Goal: Task Accomplishment & Management: Manage account settings

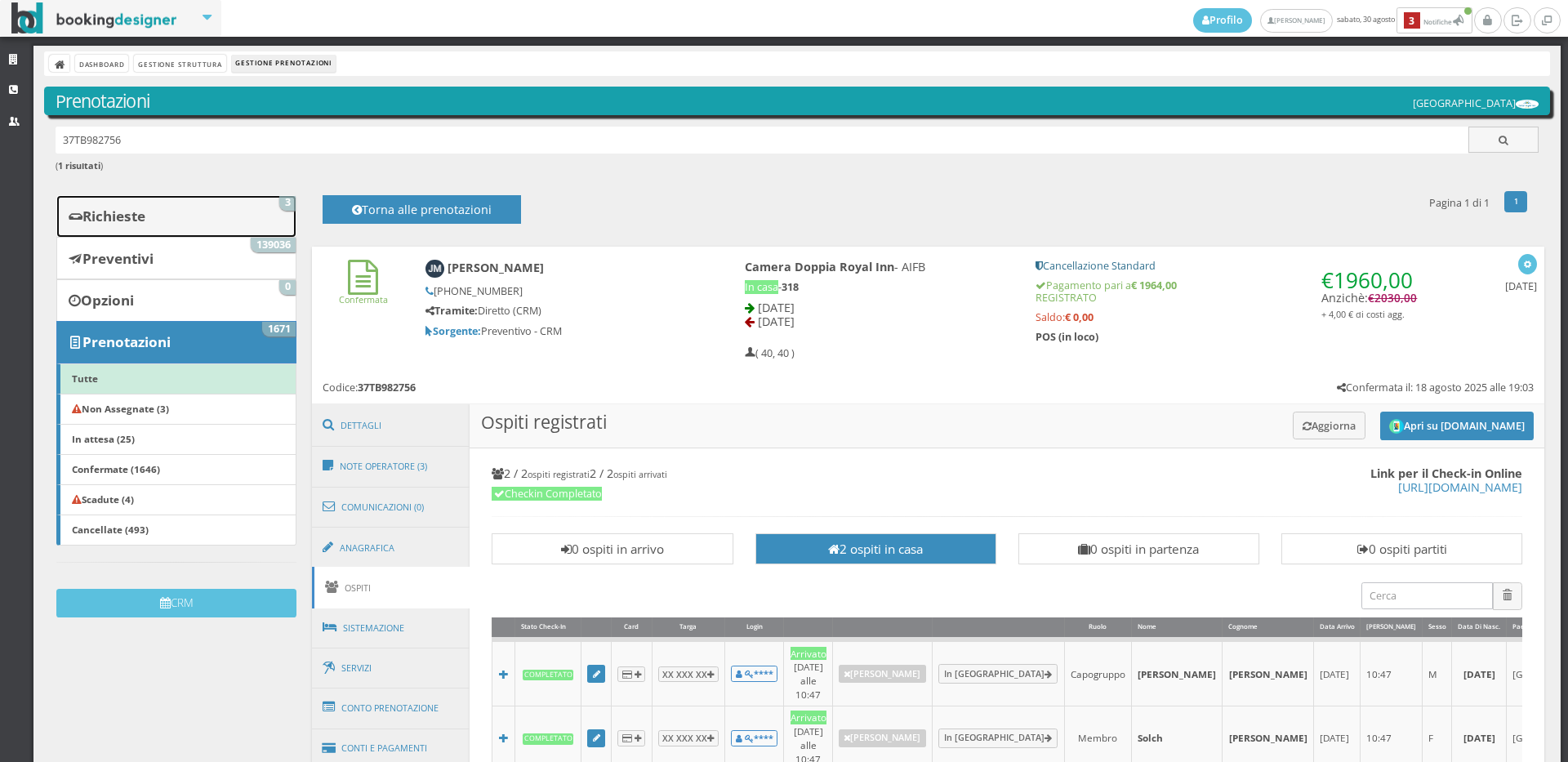
click at [202, 216] on link "Richieste 3" at bounding box center [176, 216] width 240 height 43
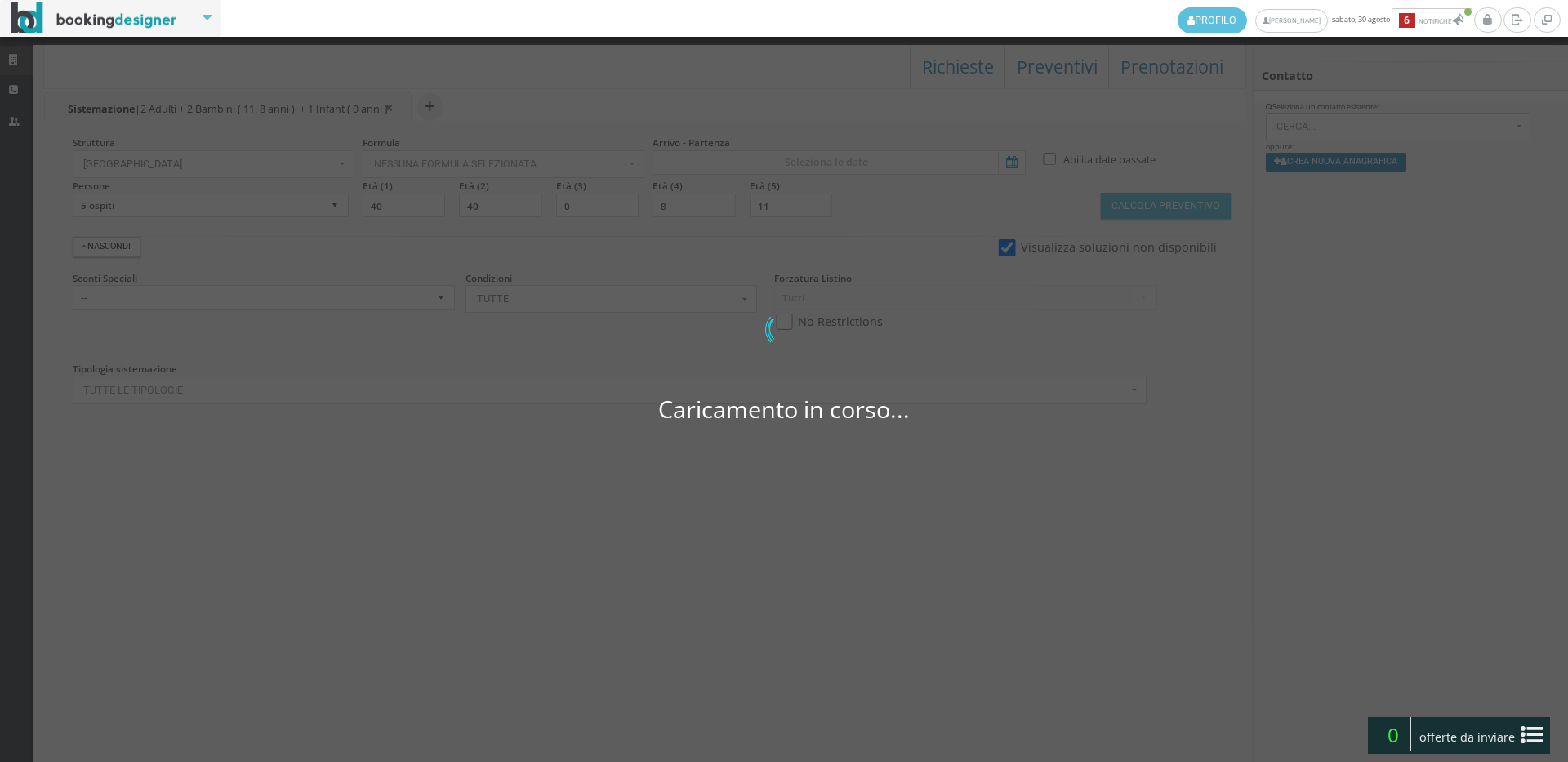
select select
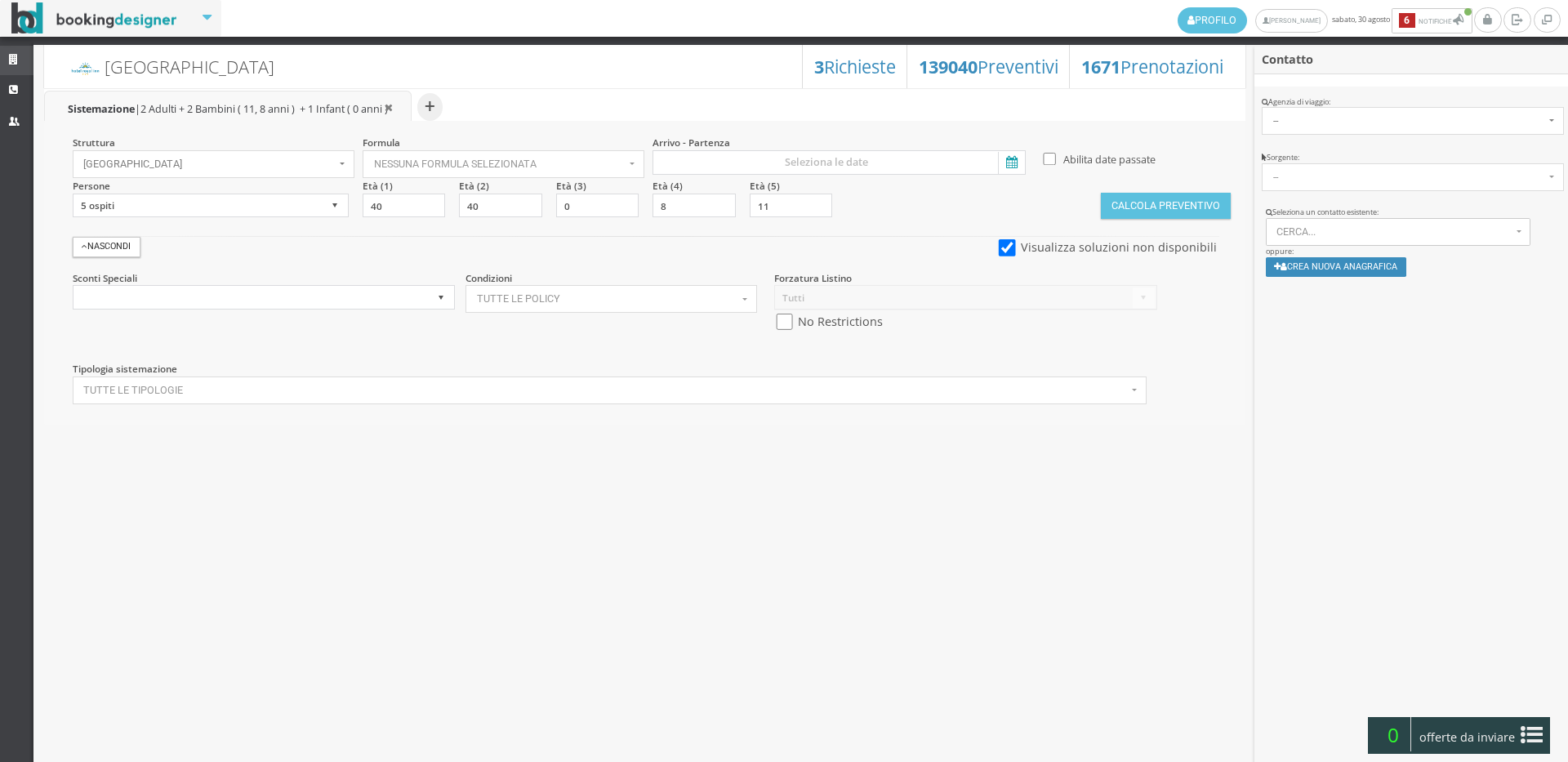
click at [14, 59] on icon at bounding box center [15, 60] width 13 height 10
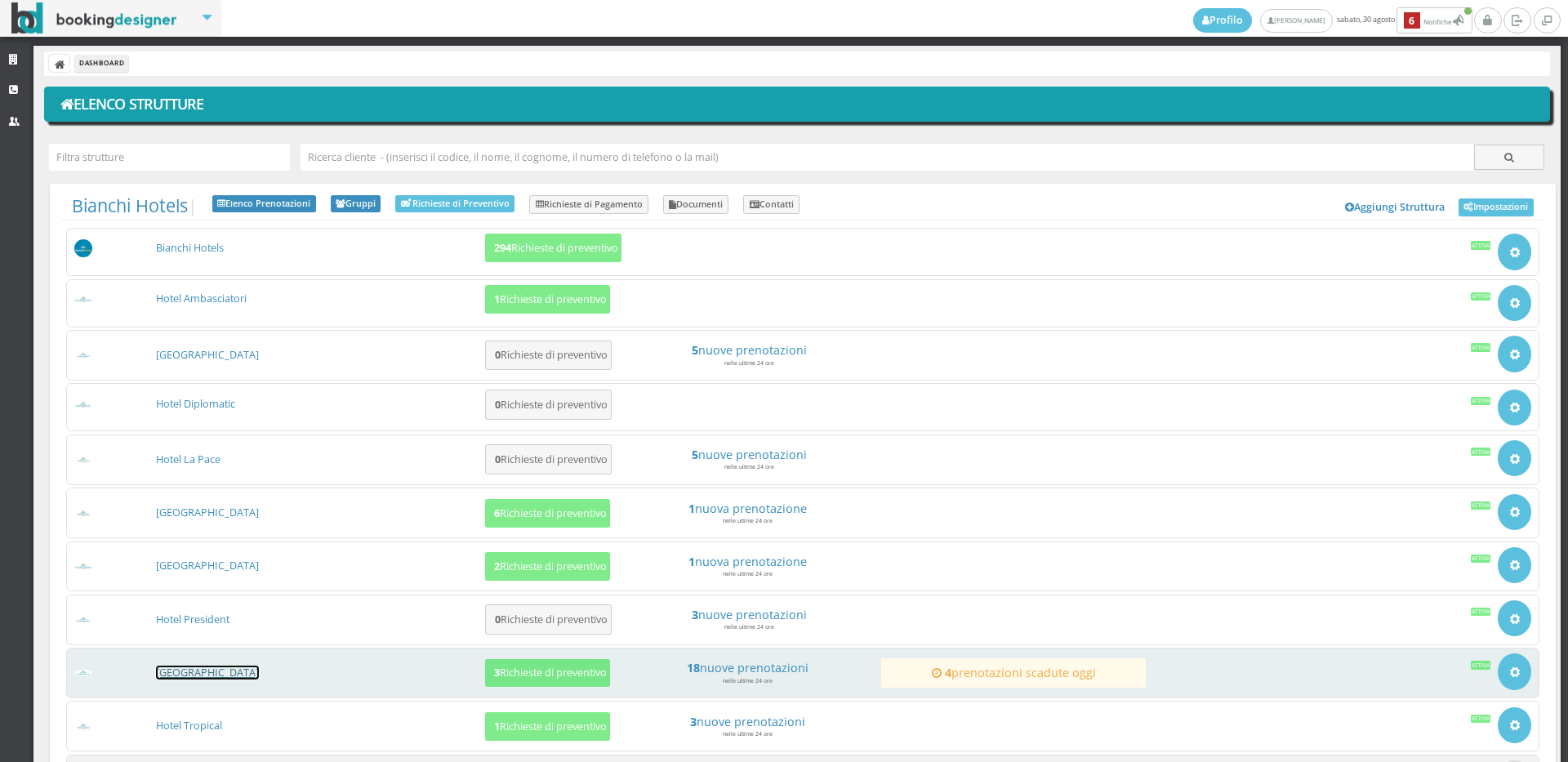
click at [220, 674] on link "[GEOGRAPHIC_DATA]" at bounding box center [208, 673] width 103 height 14
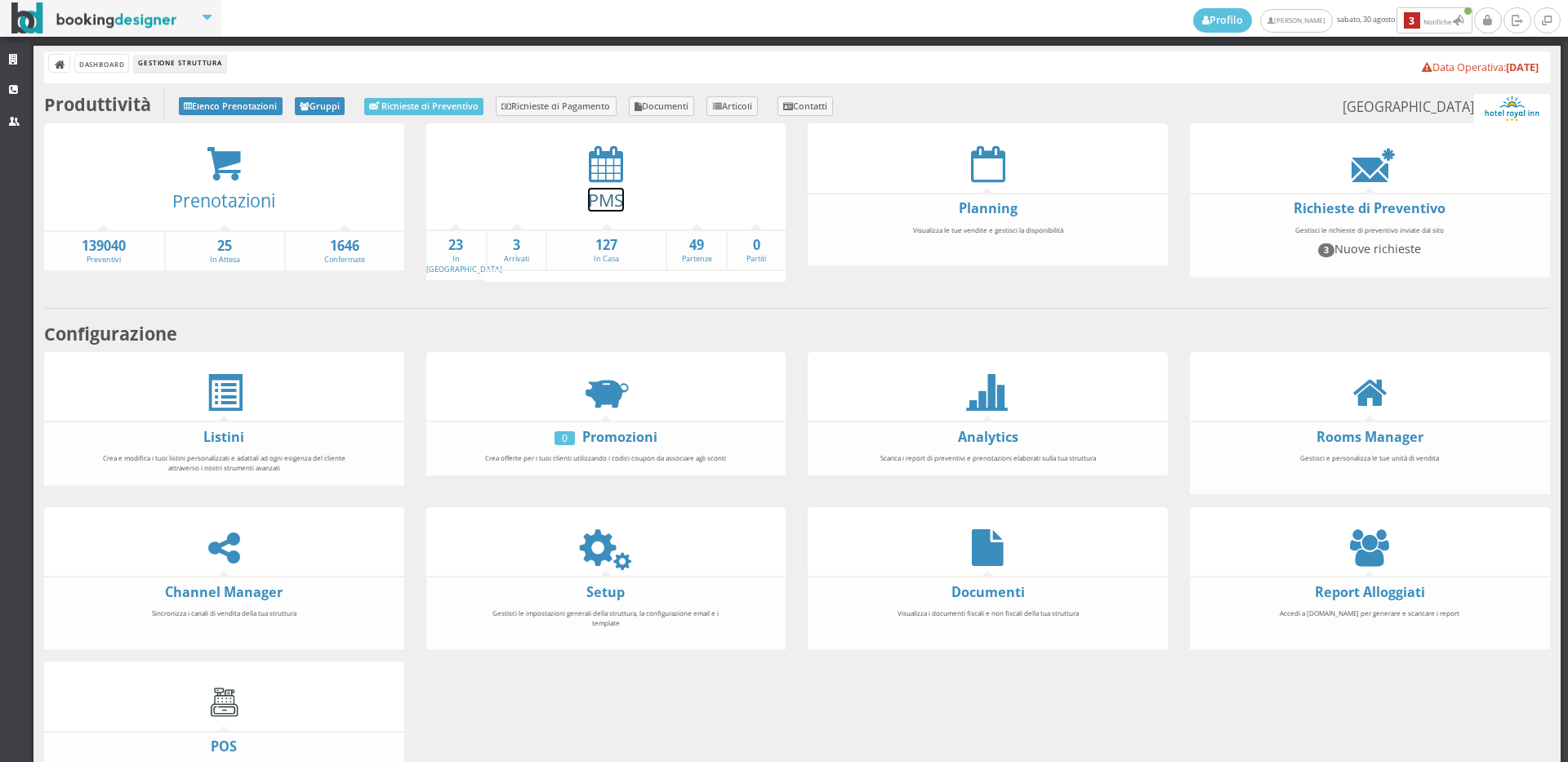
click at [599, 198] on link "PMS" at bounding box center [606, 199] width 36 height 24
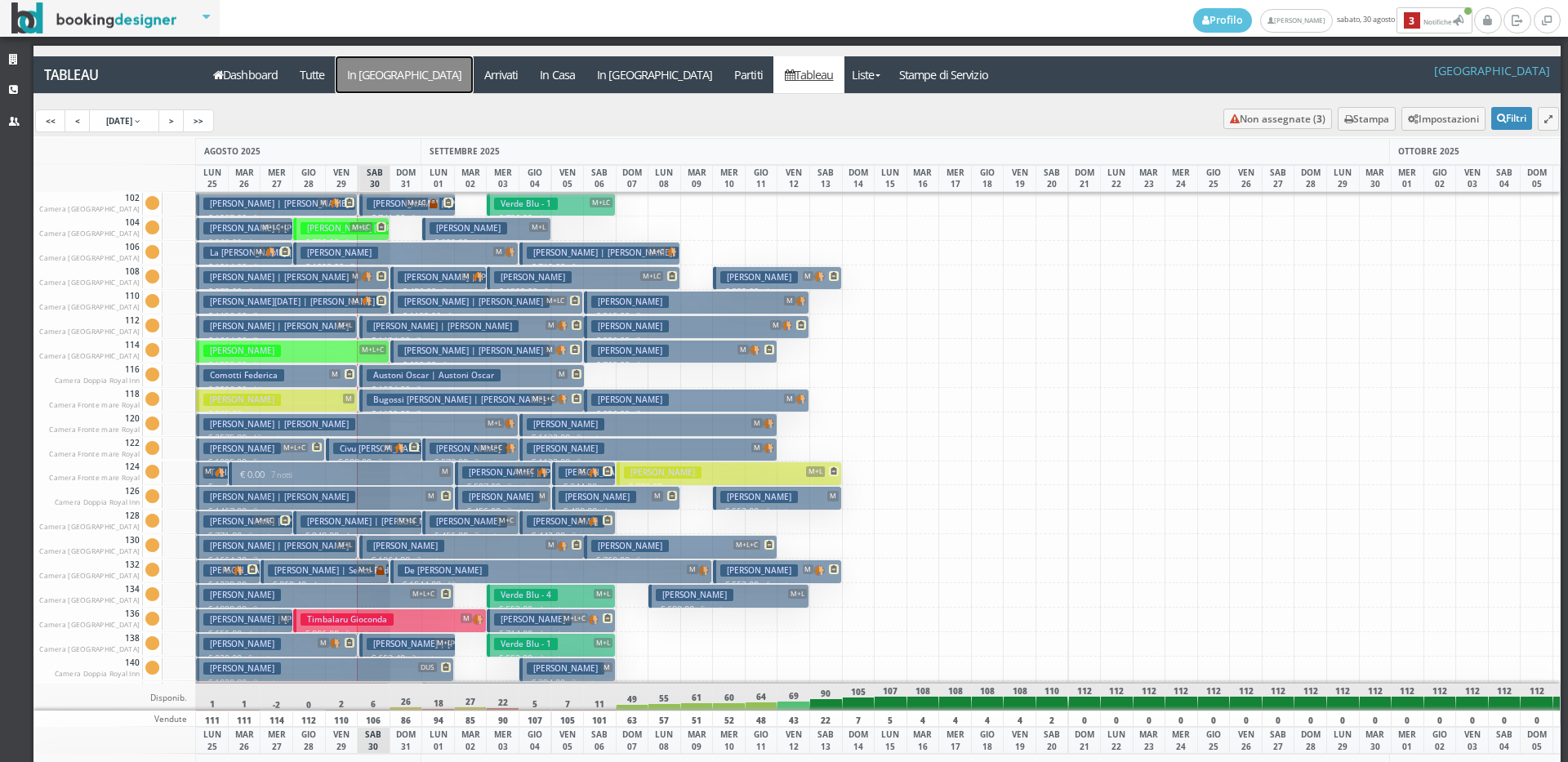
click at [358, 69] on a=pms-arrival-reservations"] "In Arrivo" at bounding box center [404, 75] width 137 height 37
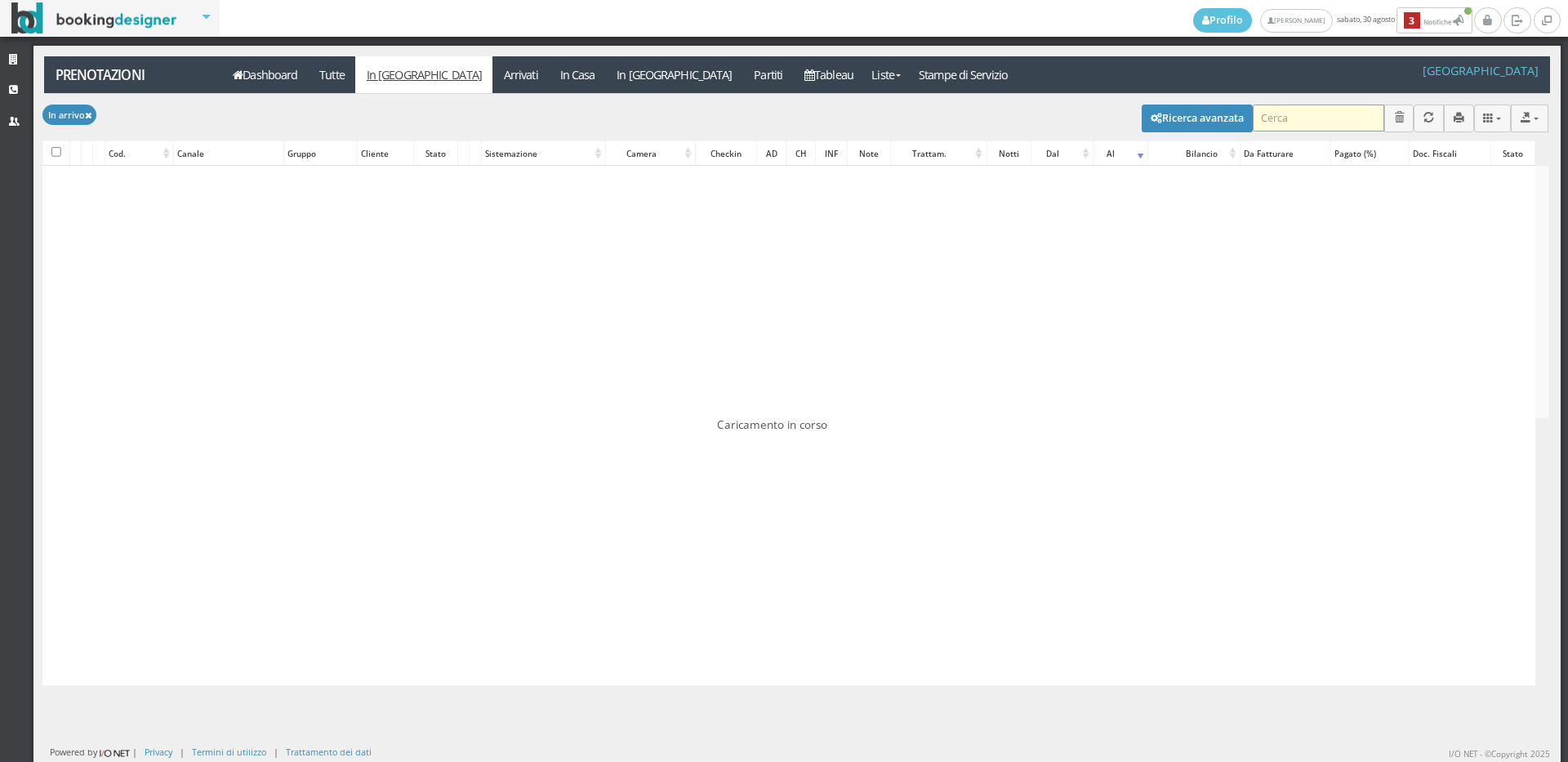
click at [1301, 115] on input "search" at bounding box center [1318, 118] width 132 height 27
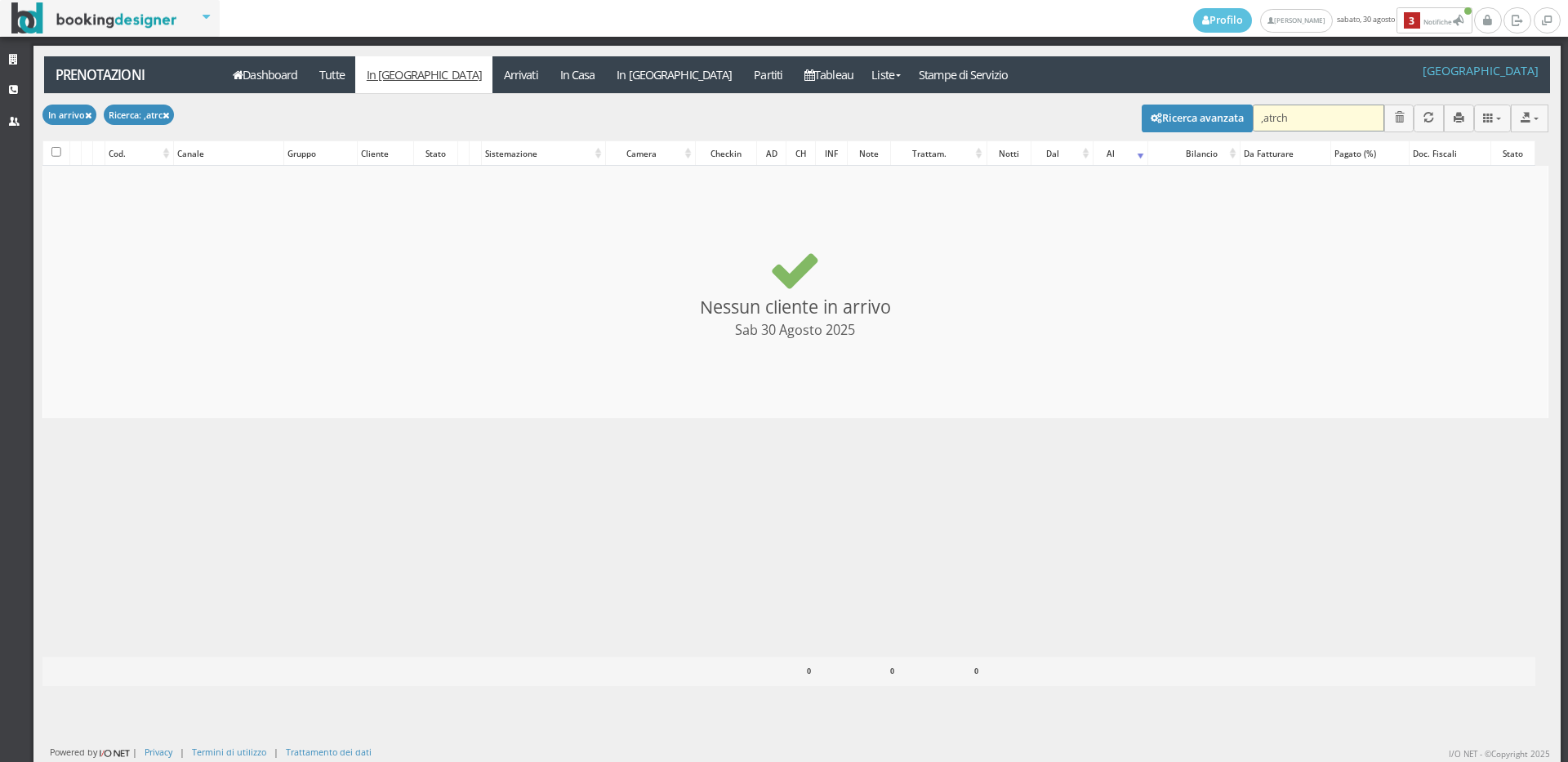
type input ",atrchi"
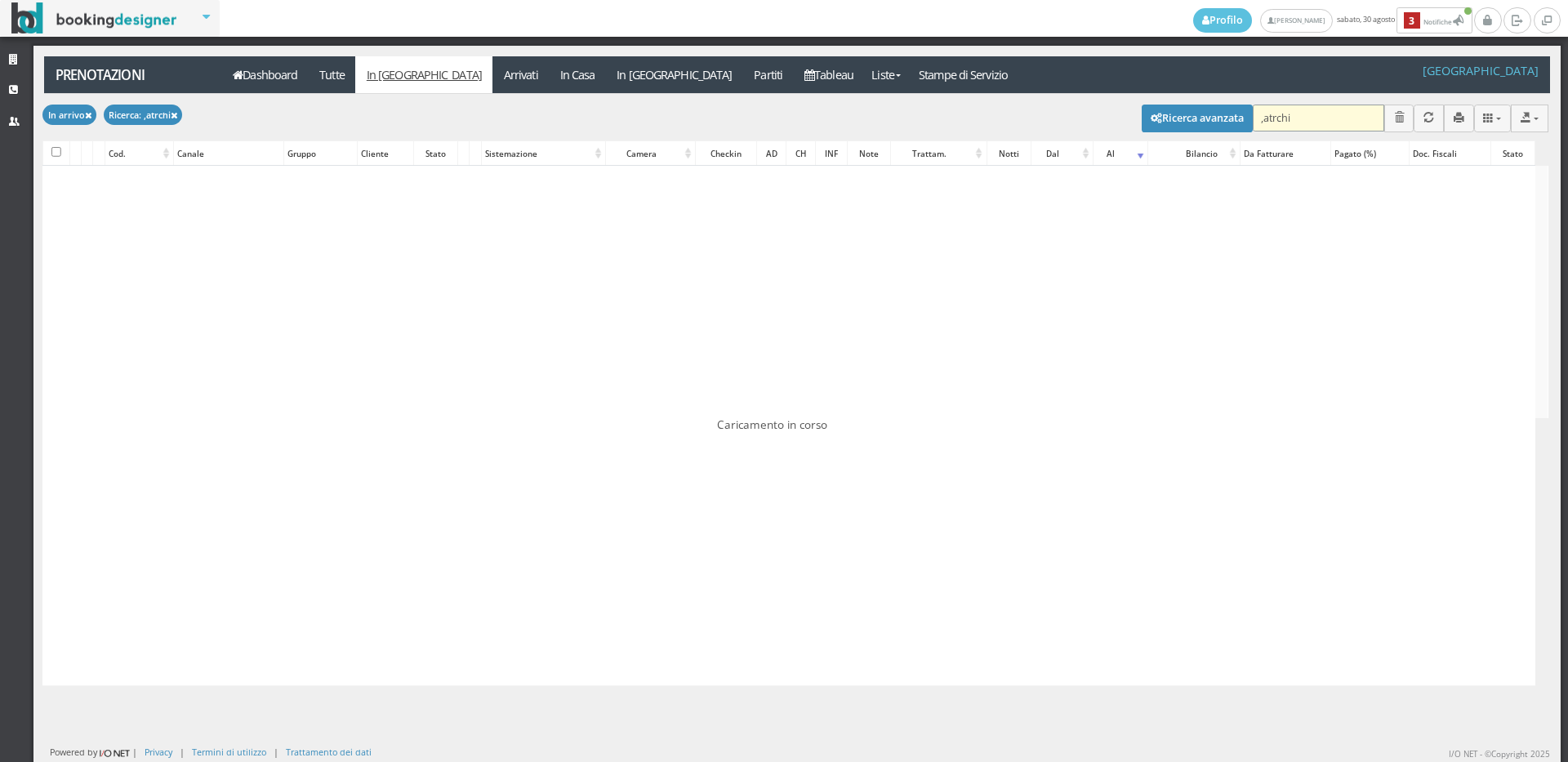
checkbox input "false"
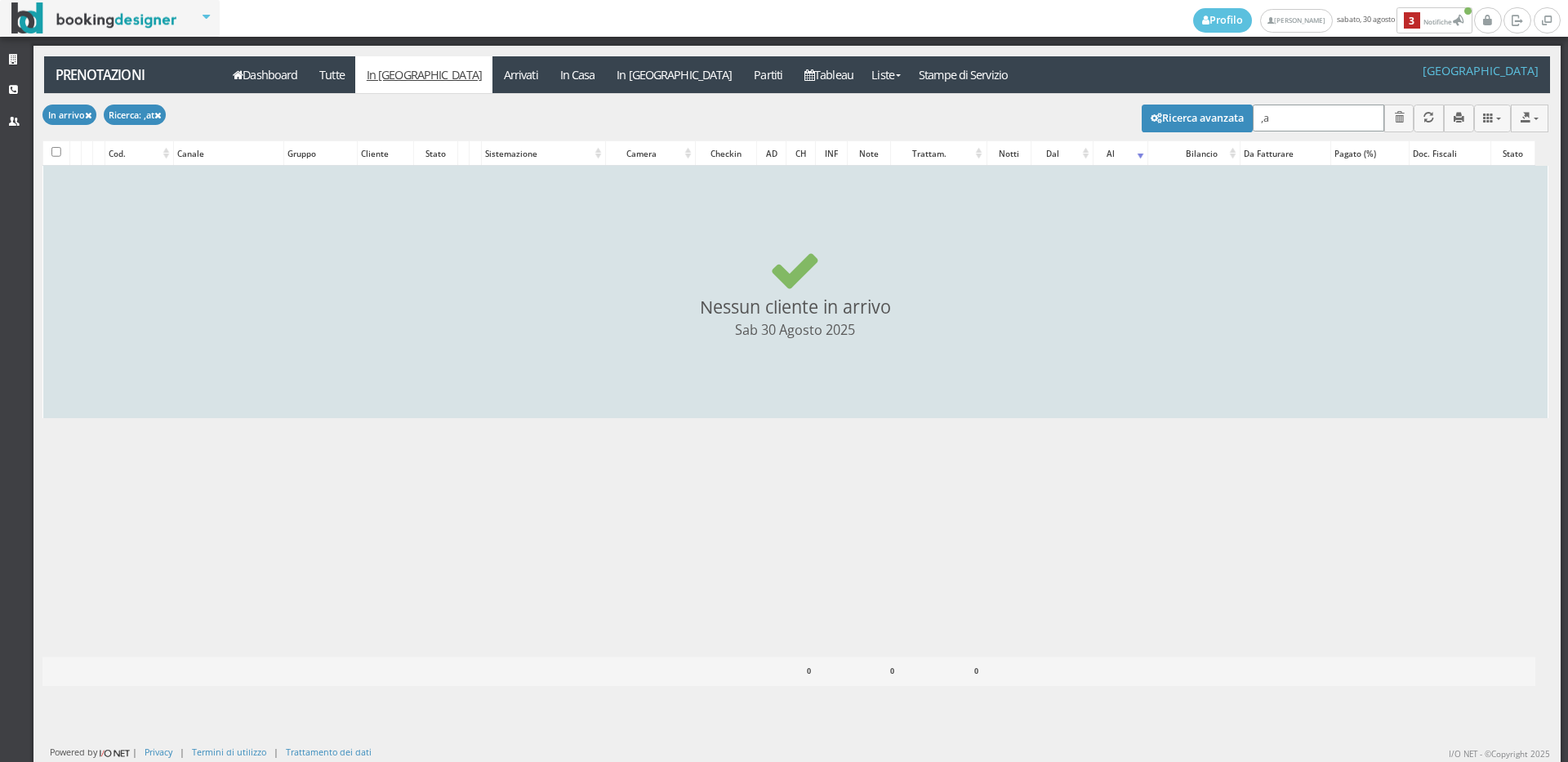
type input ","
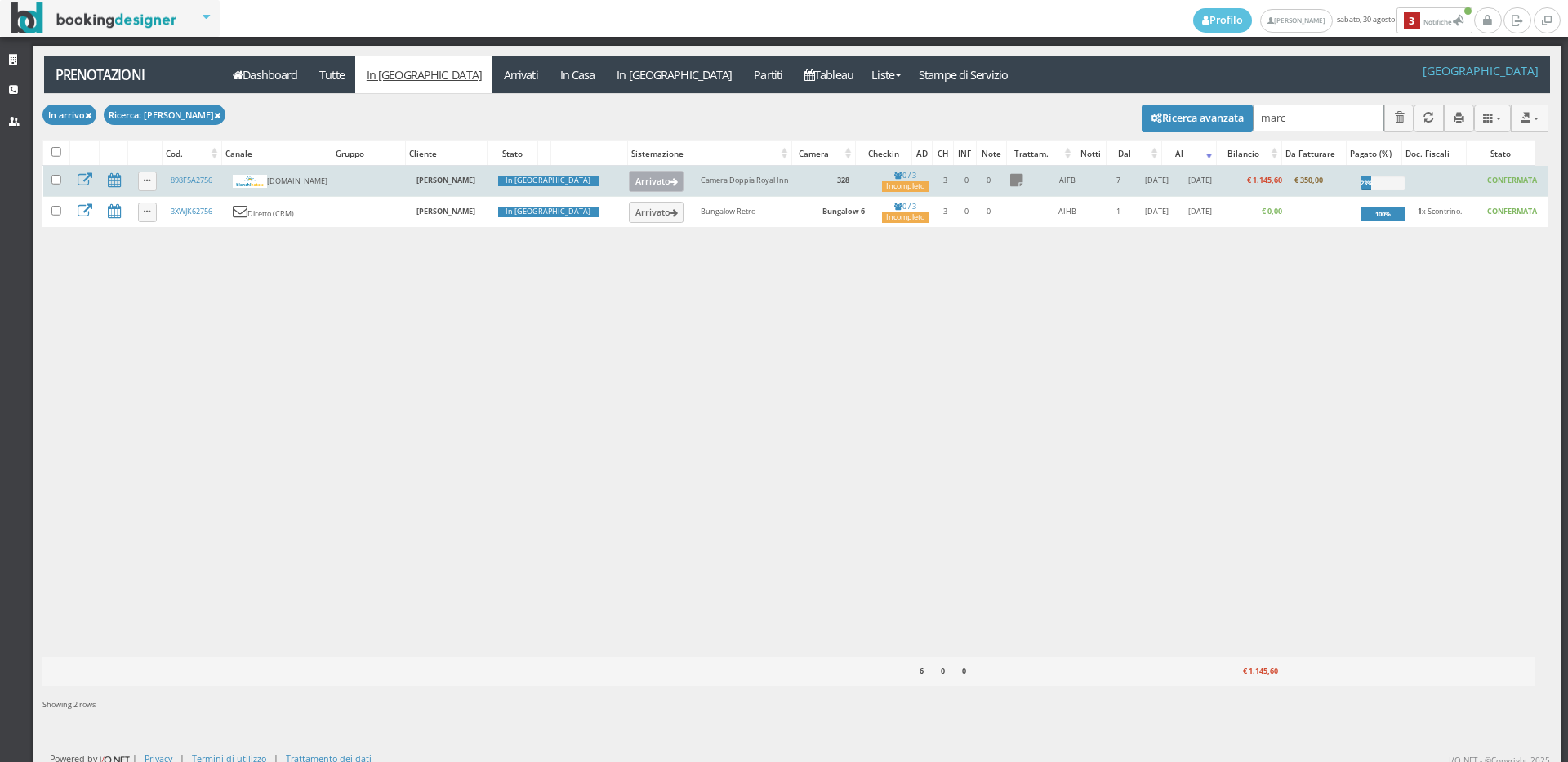
type input "marc"
click at [629, 185] on button "Arrivato" at bounding box center [656, 182] width 55 height 21
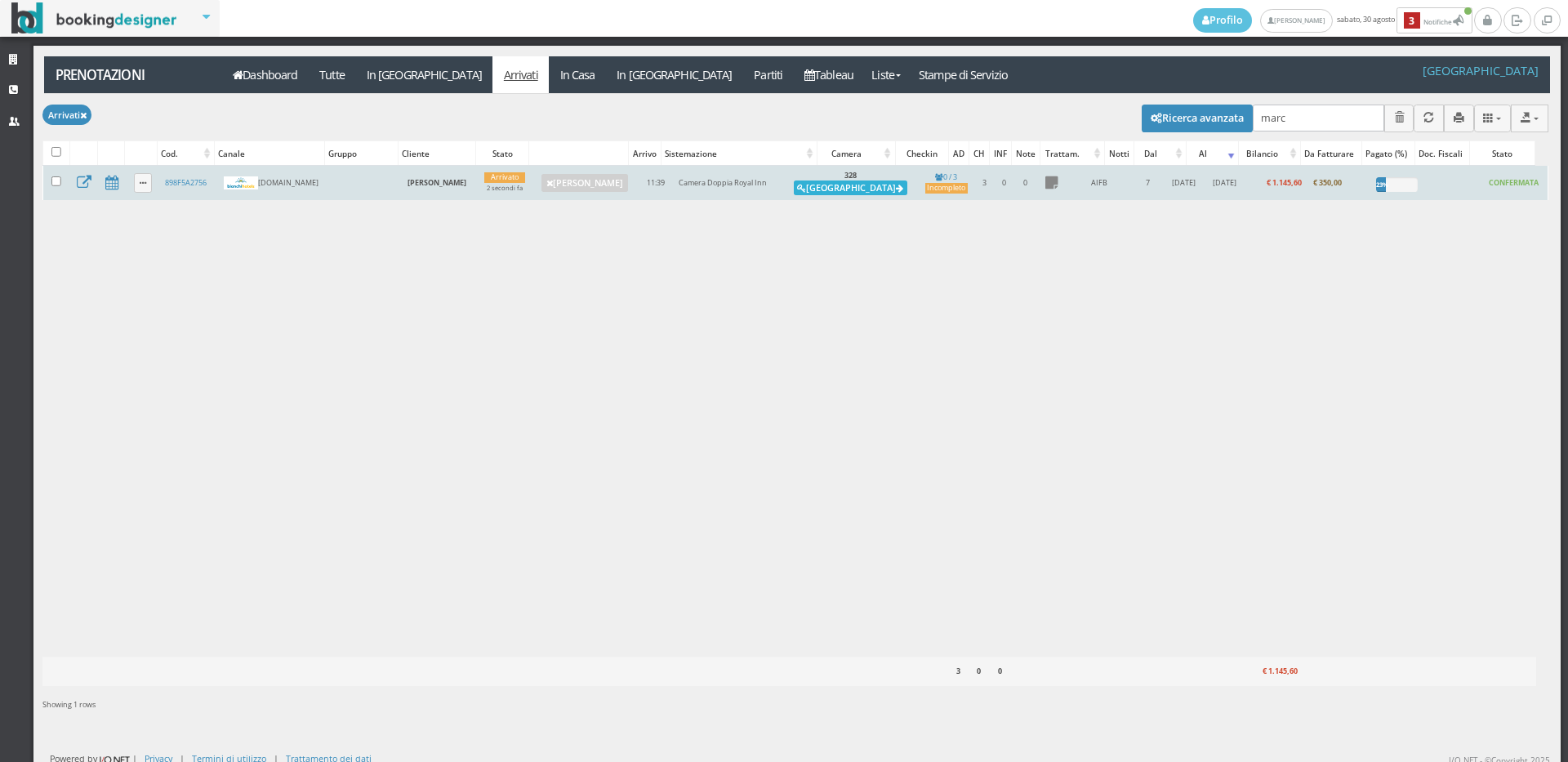
click at [862, 188] on button "Alloggia" at bounding box center [851, 188] width 113 height 15
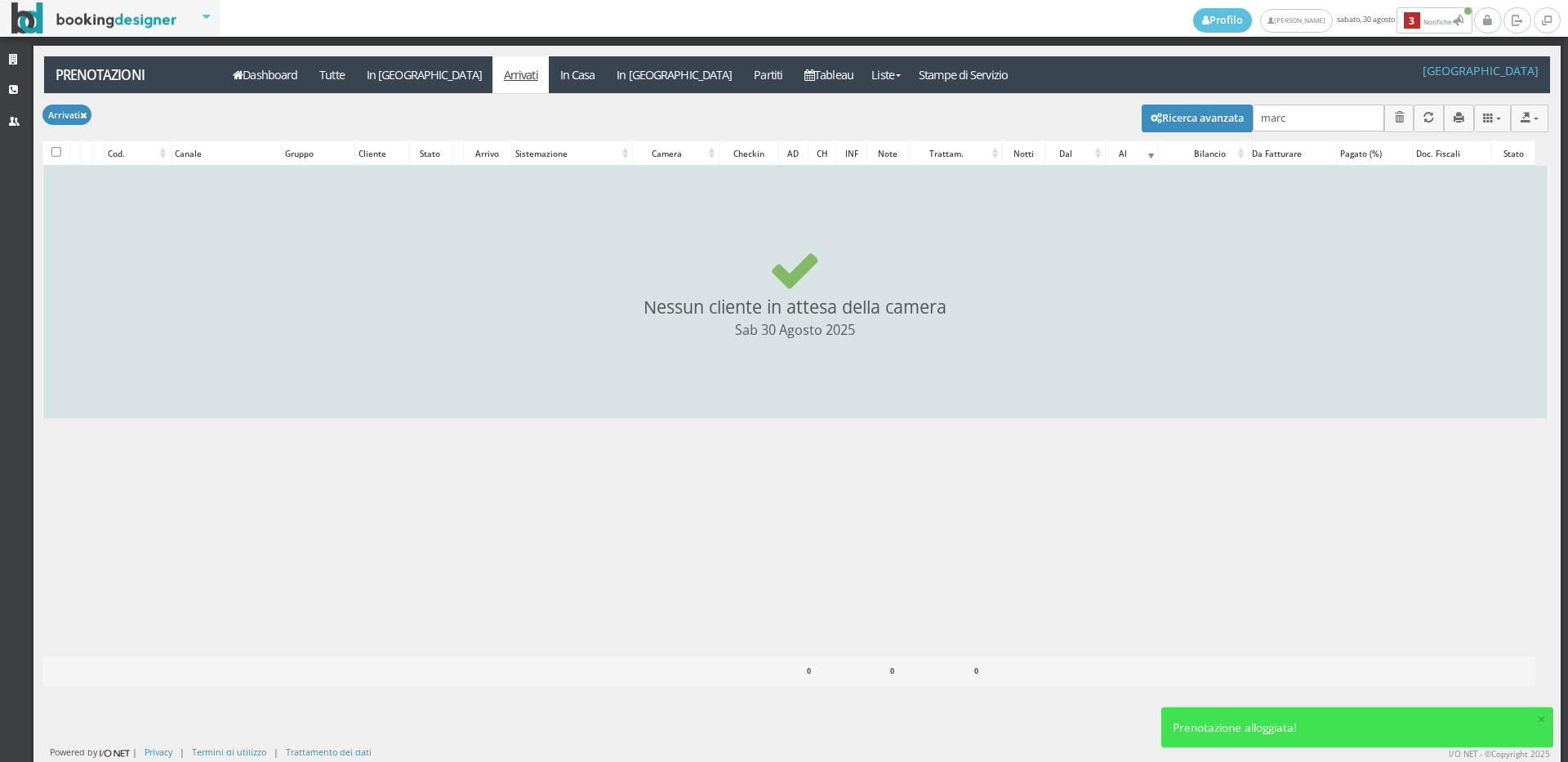
checkbox input "false"
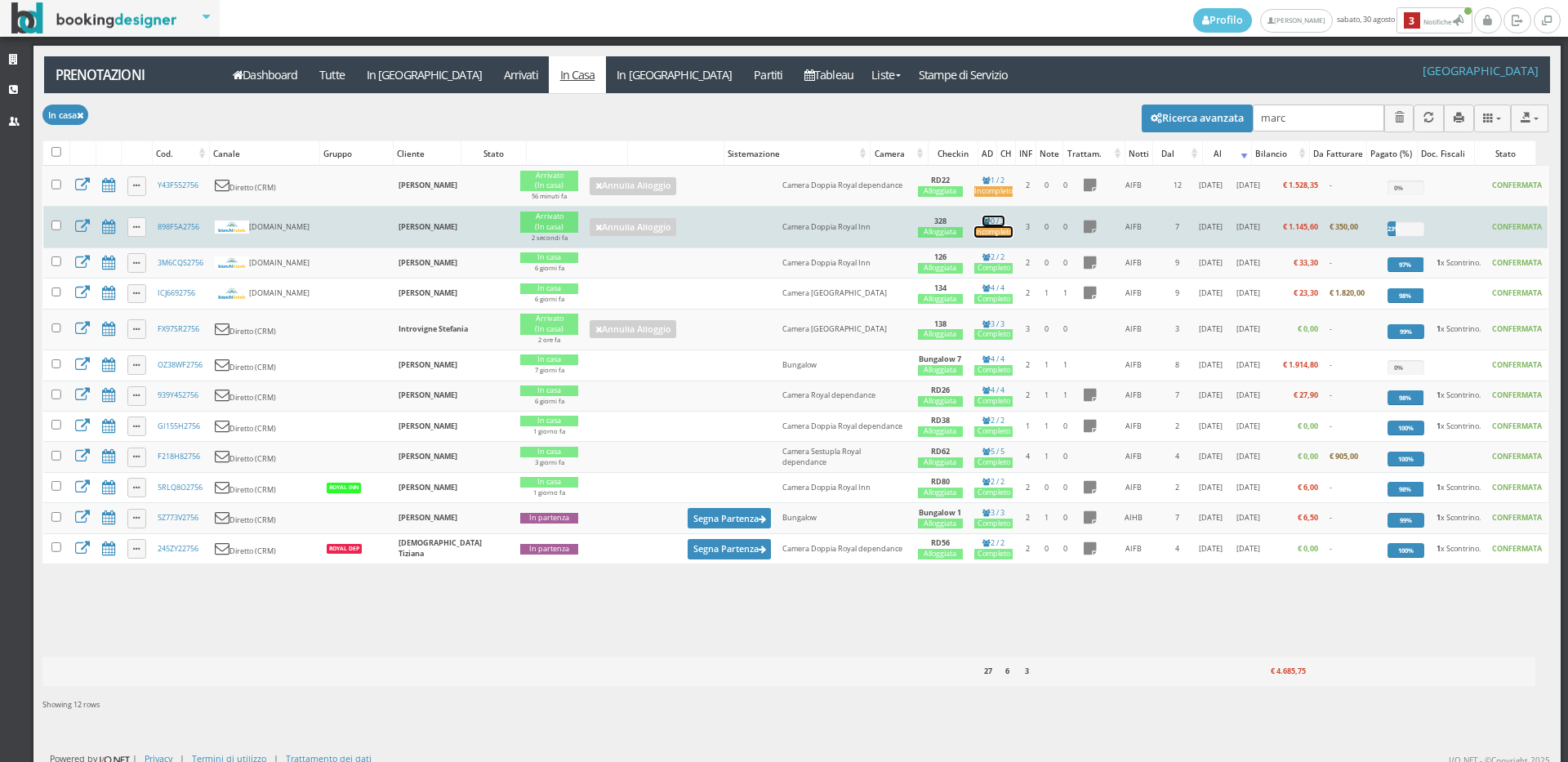
click at [975, 234] on div "Incompleto" at bounding box center [994, 232] width 38 height 10
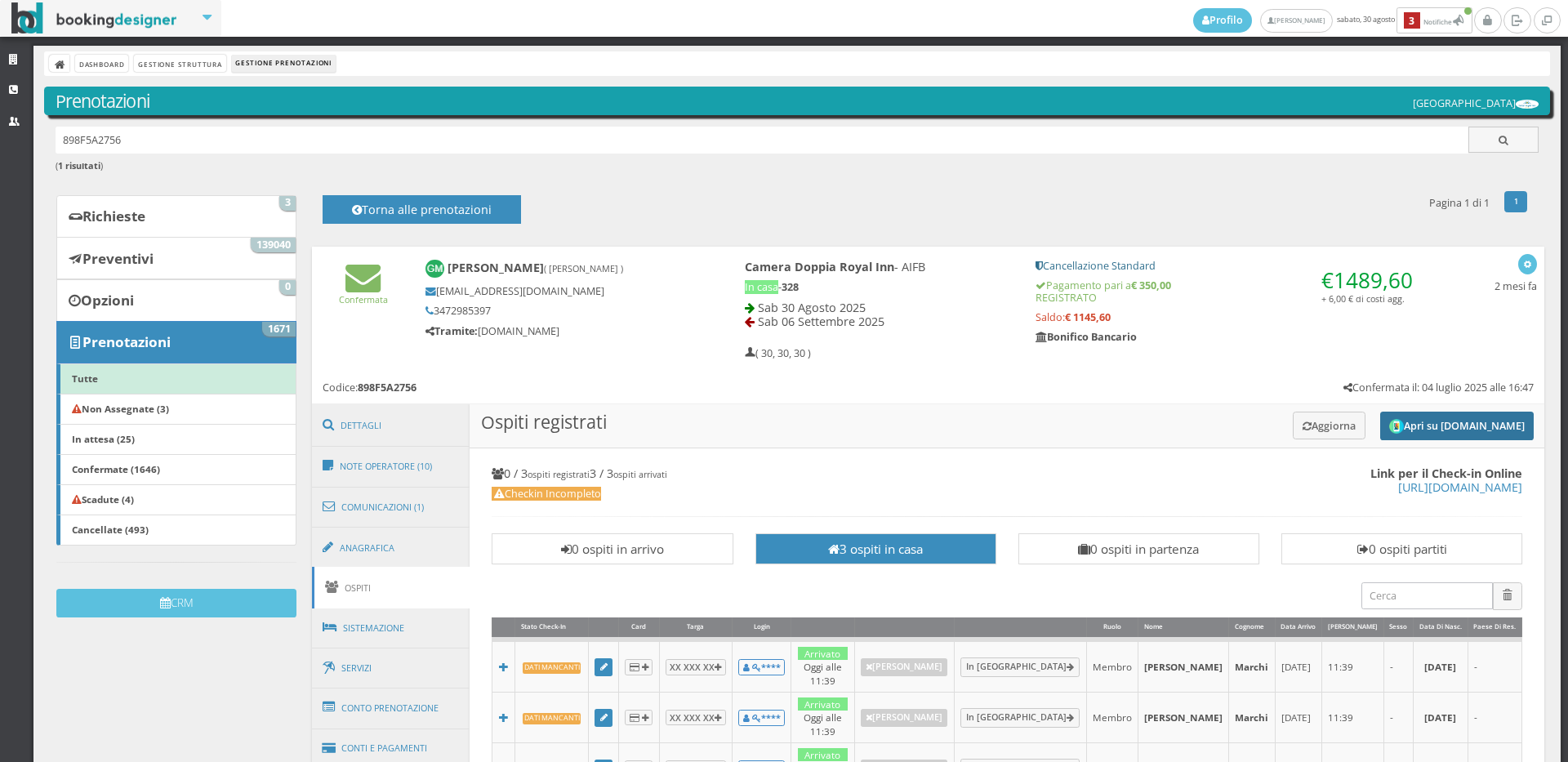
click at [1430, 431] on button "Apri su [DOMAIN_NAME]" at bounding box center [1457, 426] width 154 height 29
click at [1307, 434] on button "Aggiorna" at bounding box center [1329, 425] width 72 height 27
